Goal: Navigation & Orientation: Understand site structure

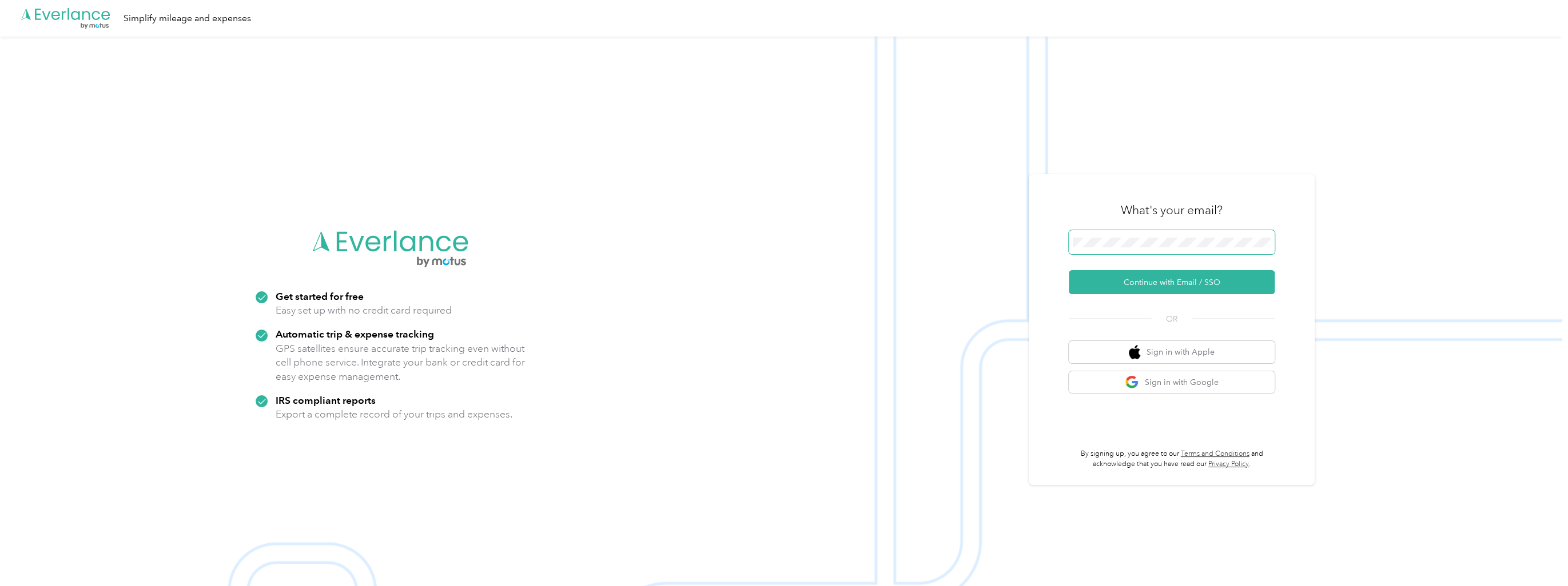
click at [1161, 234] on span at bounding box center [1171, 242] width 206 height 24
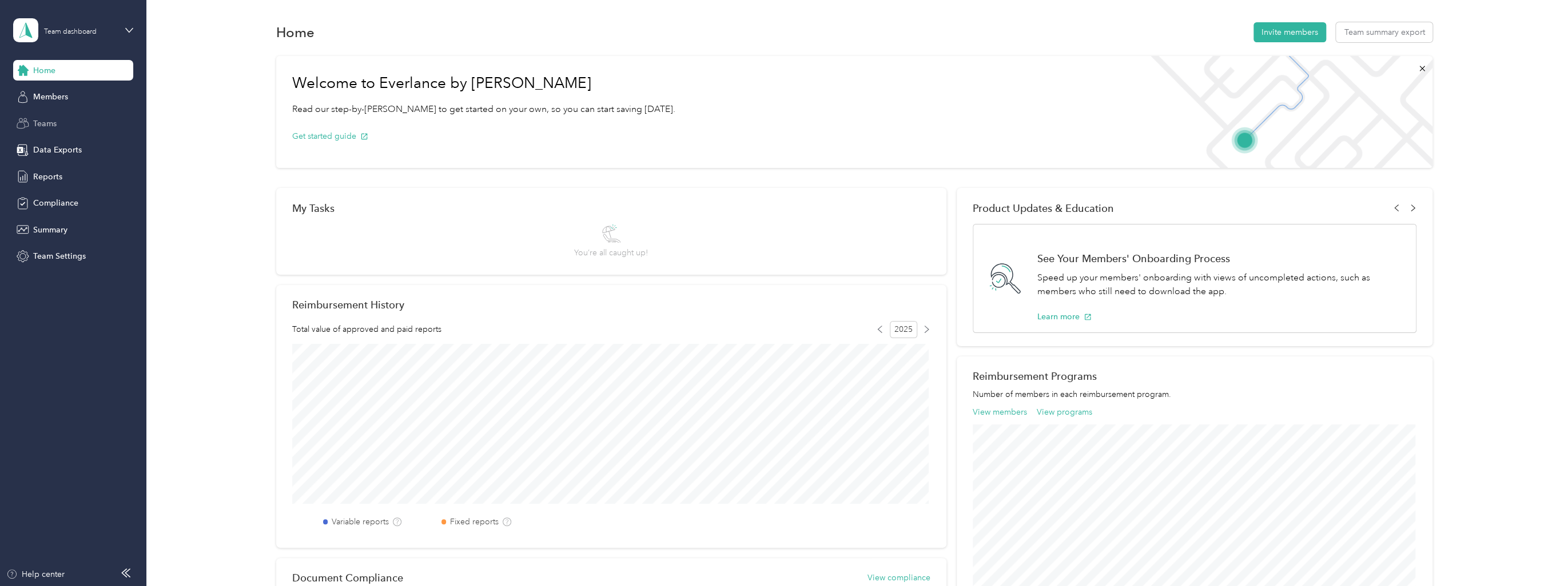
click at [55, 119] on span "Teams" at bounding box center [45, 123] width 23 height 12
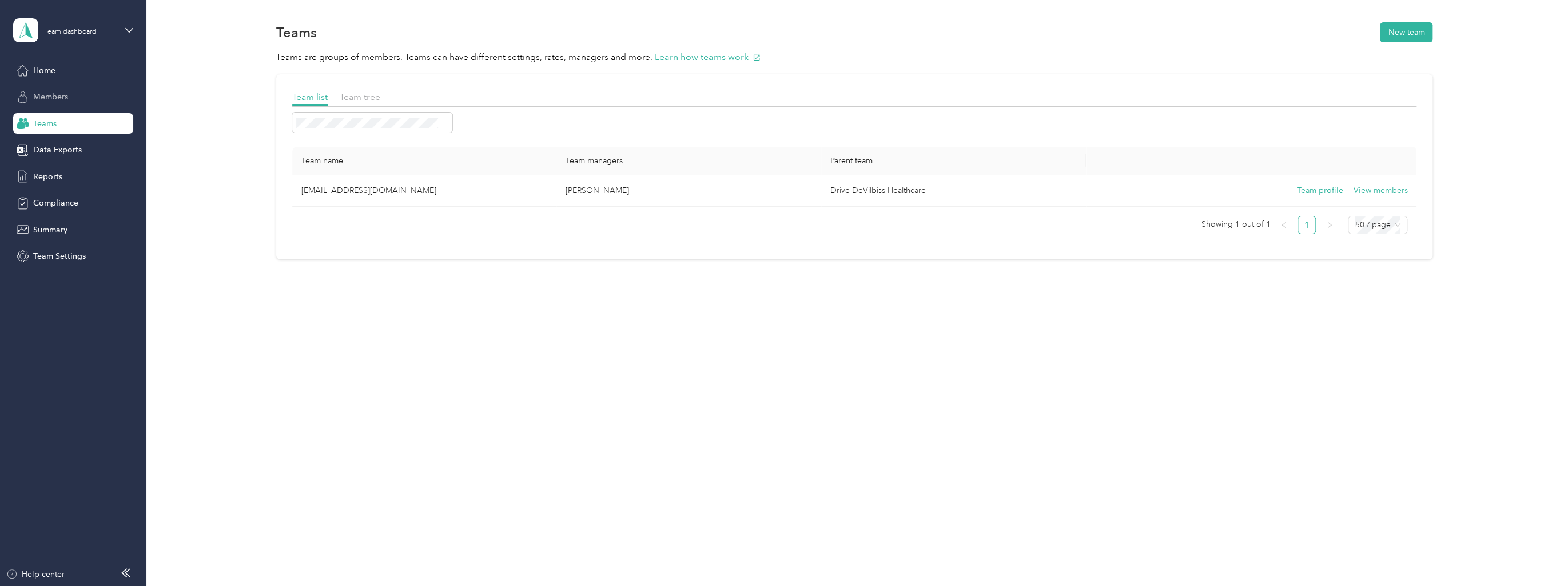
click at [60, 91] on span "Members" at bounding box center [51, 96] width 35 height 12
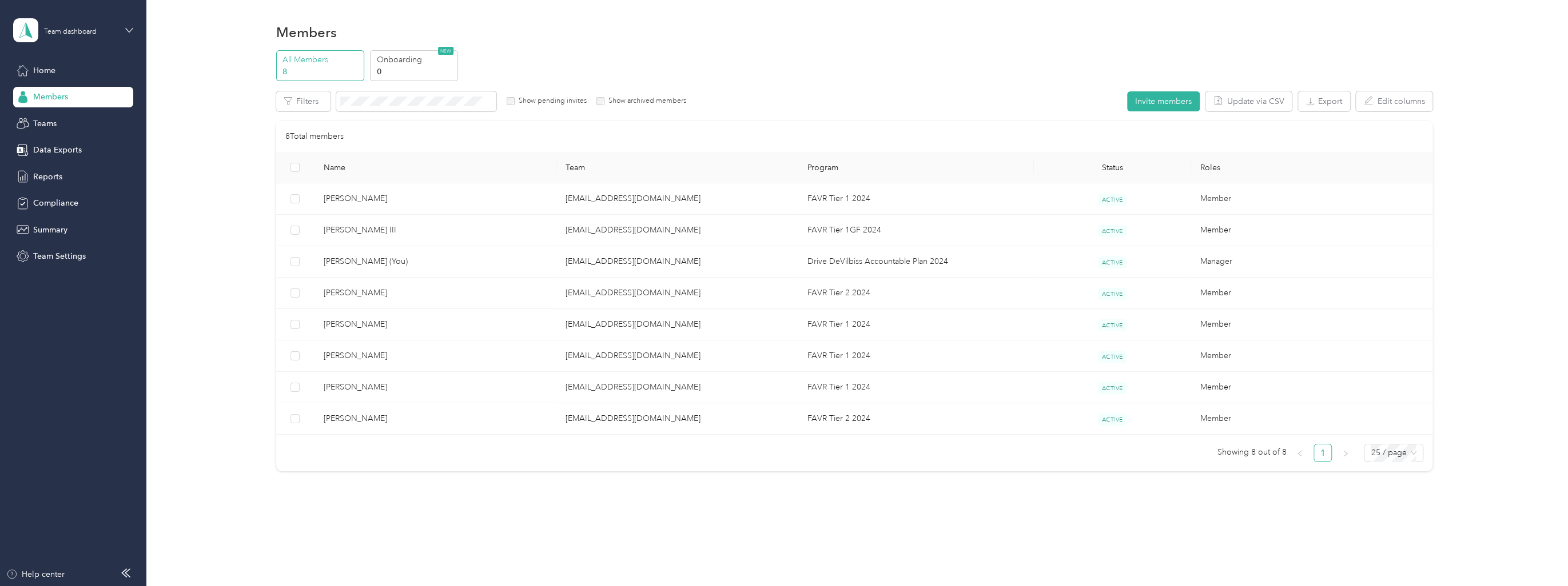
click at [126, 27] on icon at bounding box center [129, 30] width 8 height 8
click at [86, 93] on div "Team dashboard" at bounding box center [133, 94] width 225 height 20
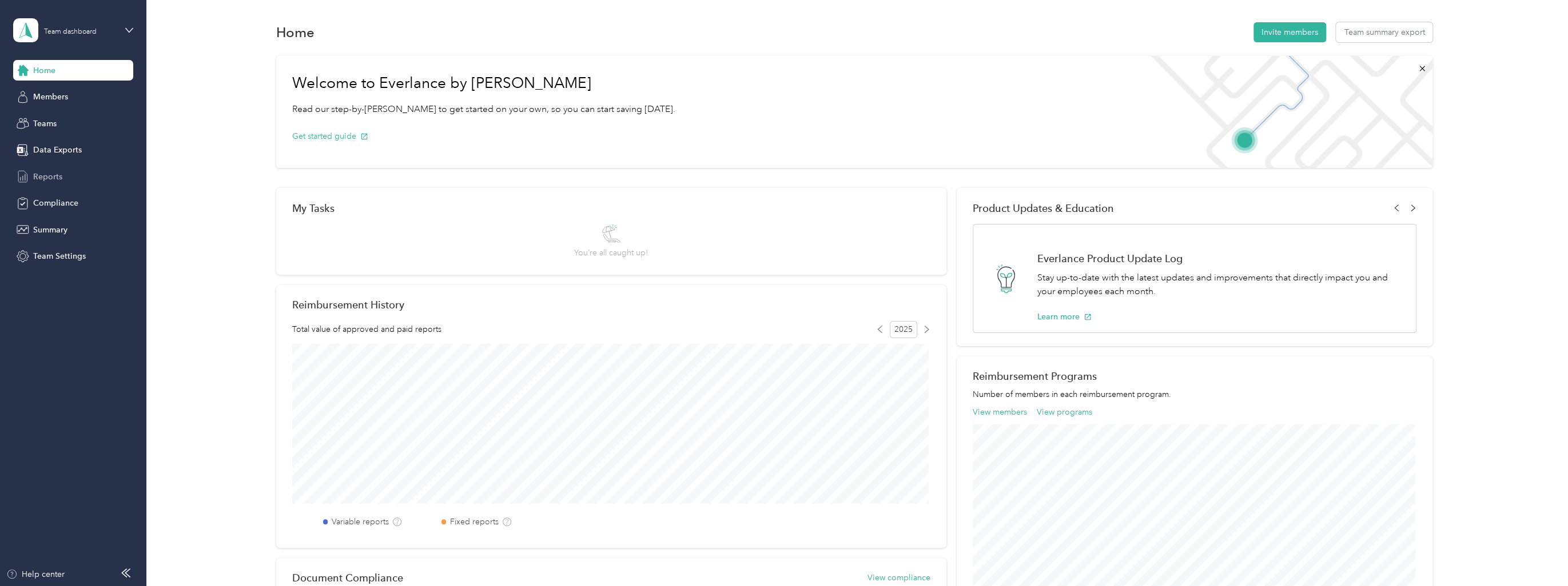
click at [62, 179] on div "Reports" at bounding box center [73, 176] width 120 height 21
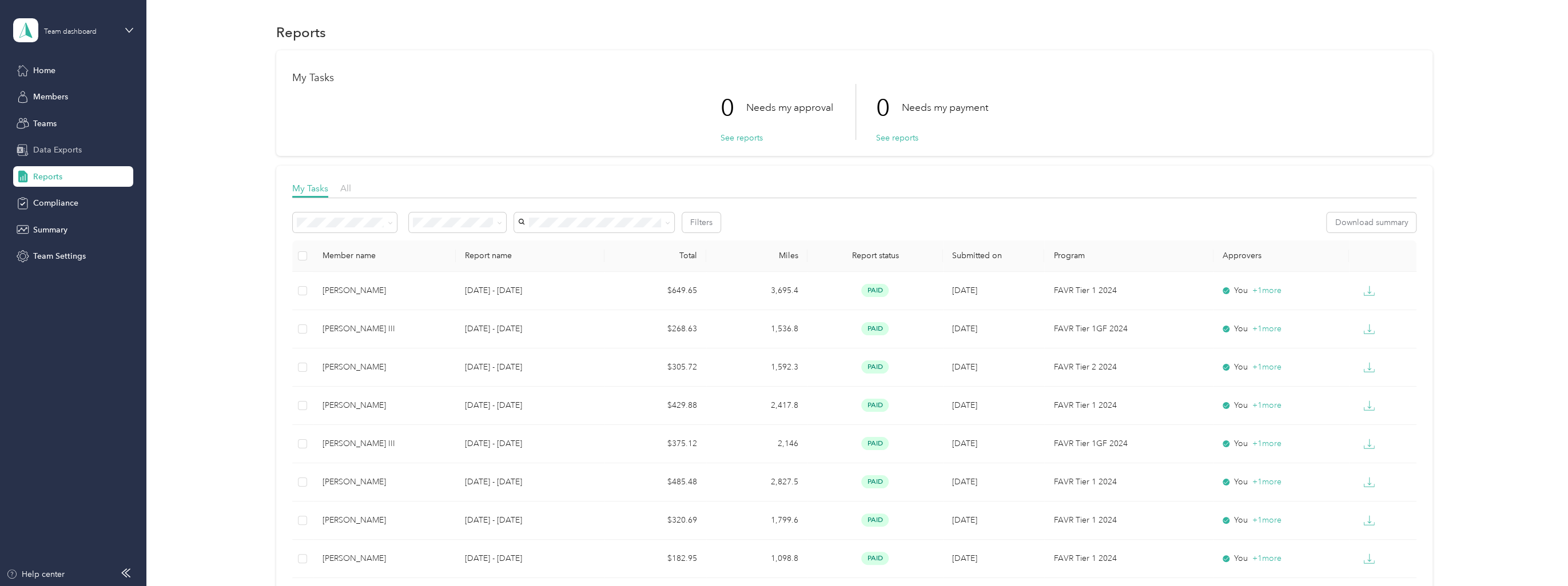
click at [67, 151] on span "Data Exports" at bounding box center [58, 150] width 49 height 12
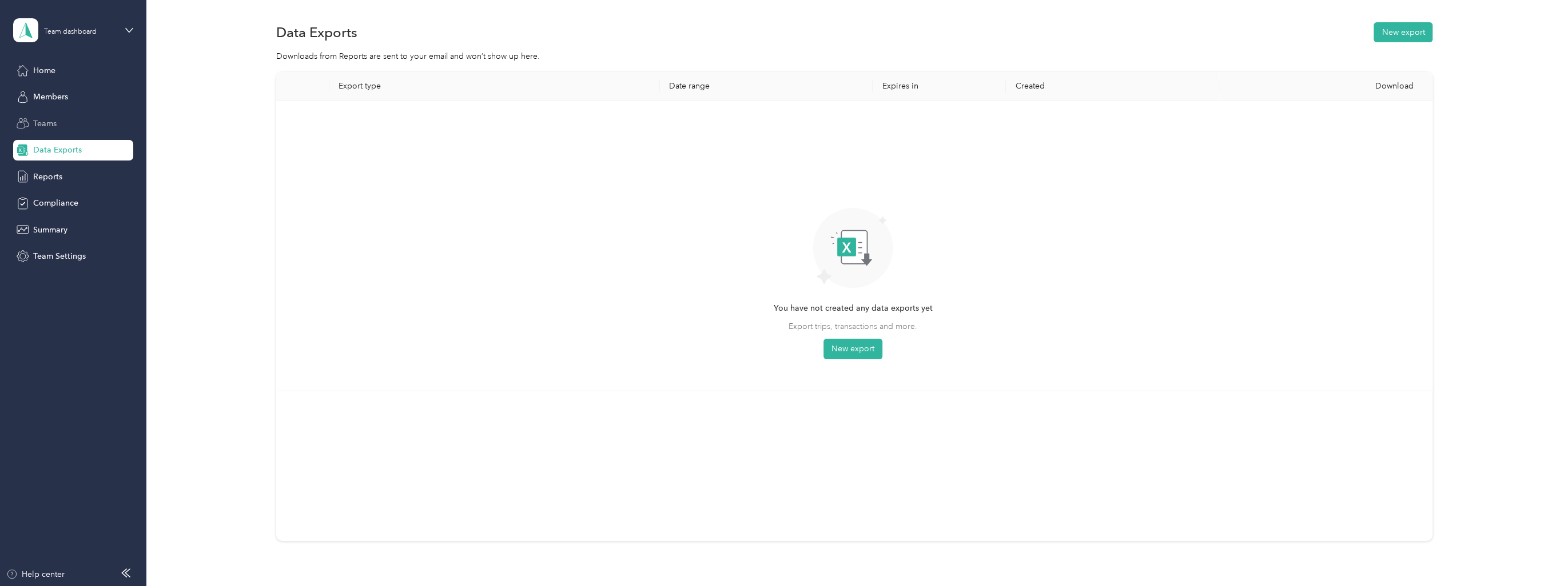
click at [60, 125] on div "Teams" at bounding box center [73, 123] width 120 height 21
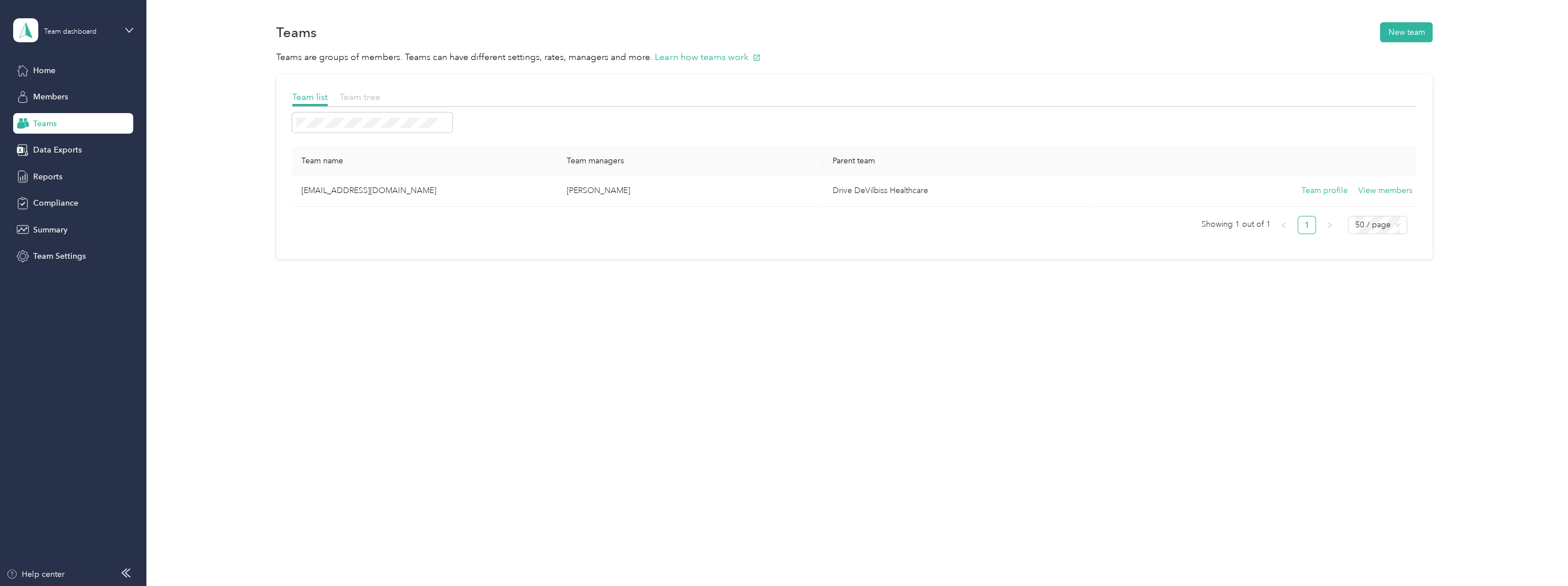
click at [366, 98] on span "Team tree" at bounding box center [360, 96] width 40 height 11
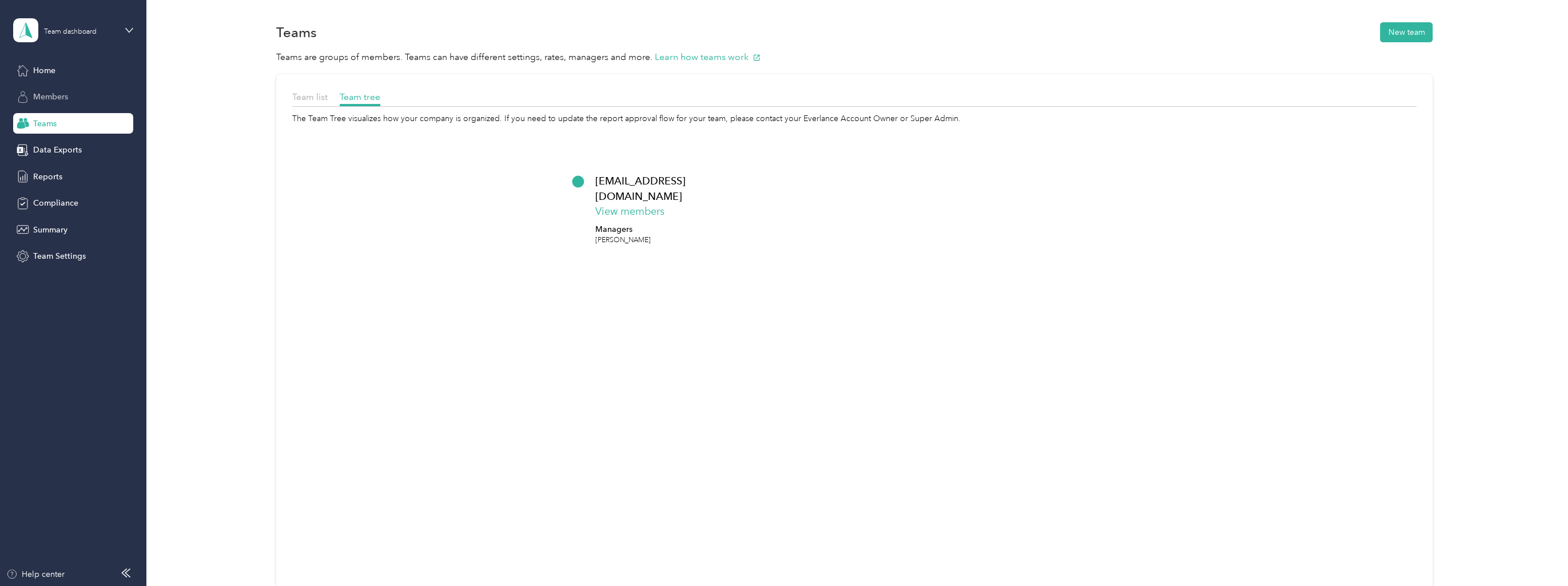
click at [60, 94] on span "Members" at bounding box center [51, 96] width 35 height 12
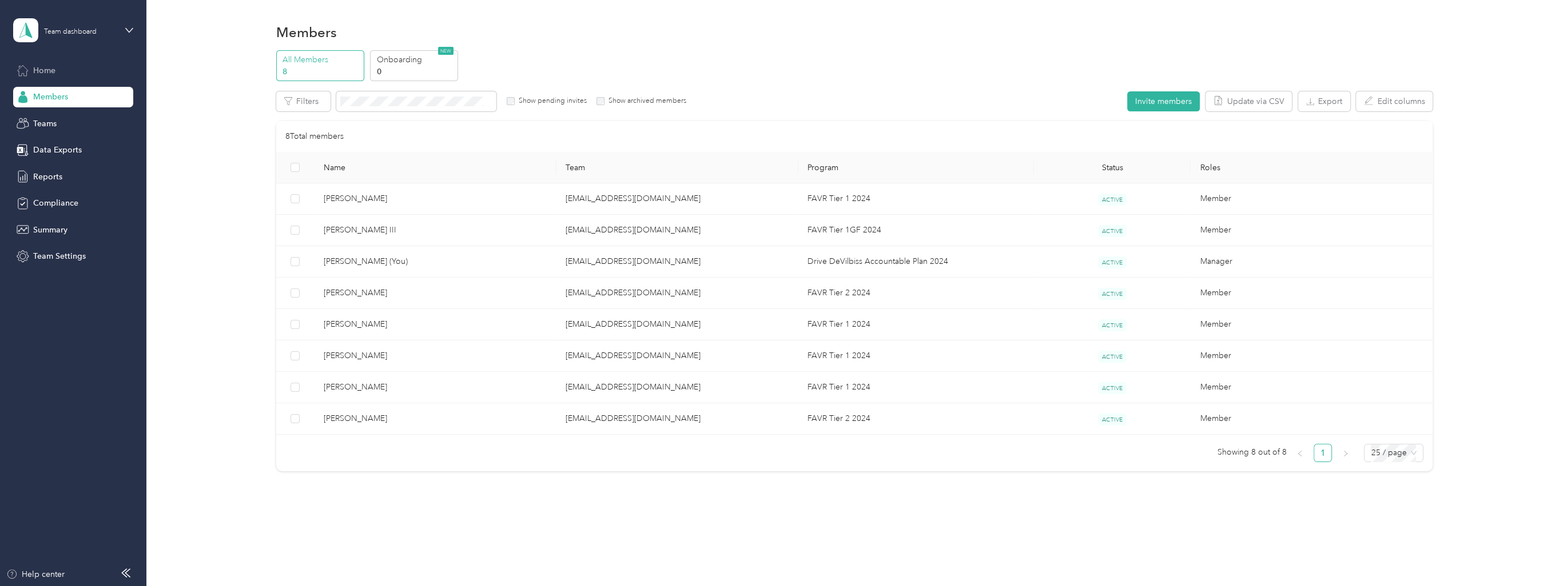
click at [35, 73] on span "Home" at bounding box center [44, 70] width 23 height 12
